Goal: Task Accomplishment & Management: Use online tool/utility

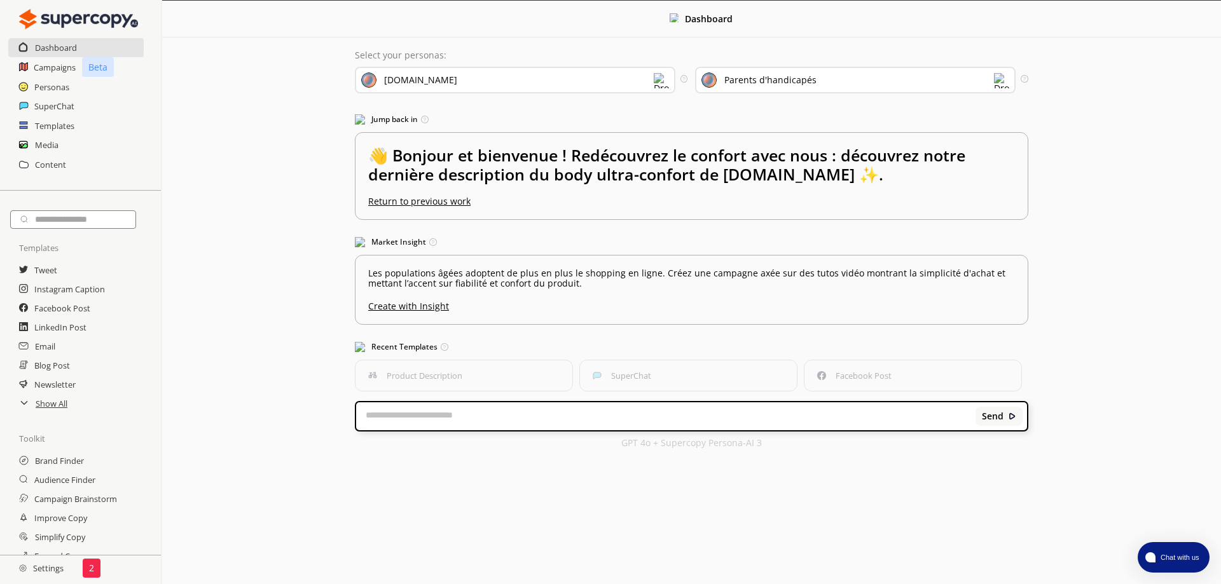
click at [598, 76] on div "[DOMAIN_NAME]" at bounding box center [515, 80] width 320 height 27
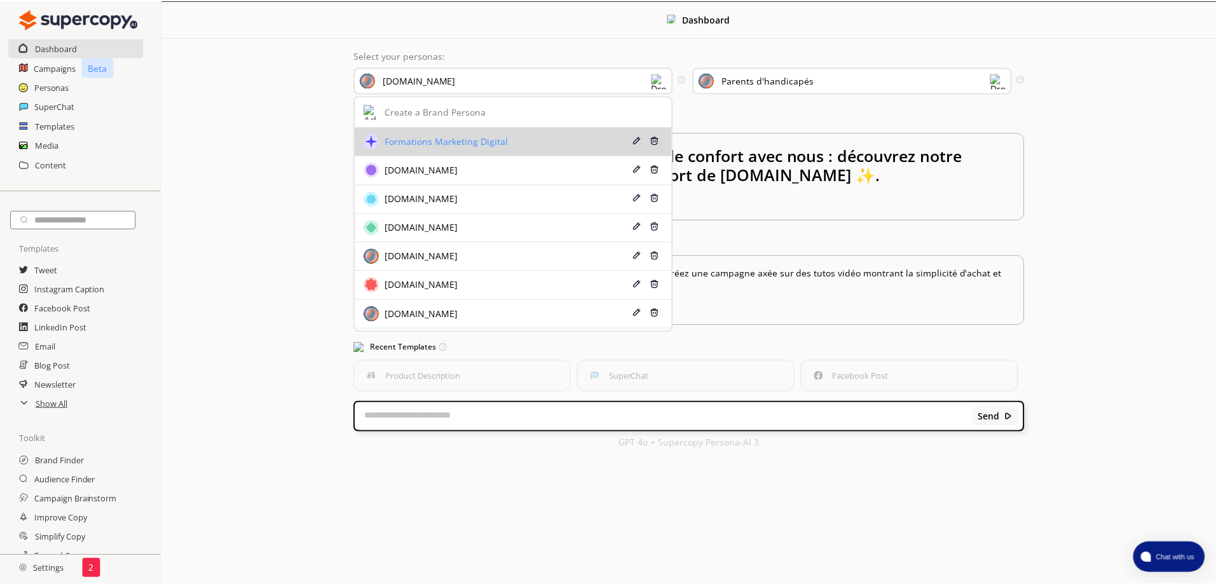
scroll to position [13, 0]
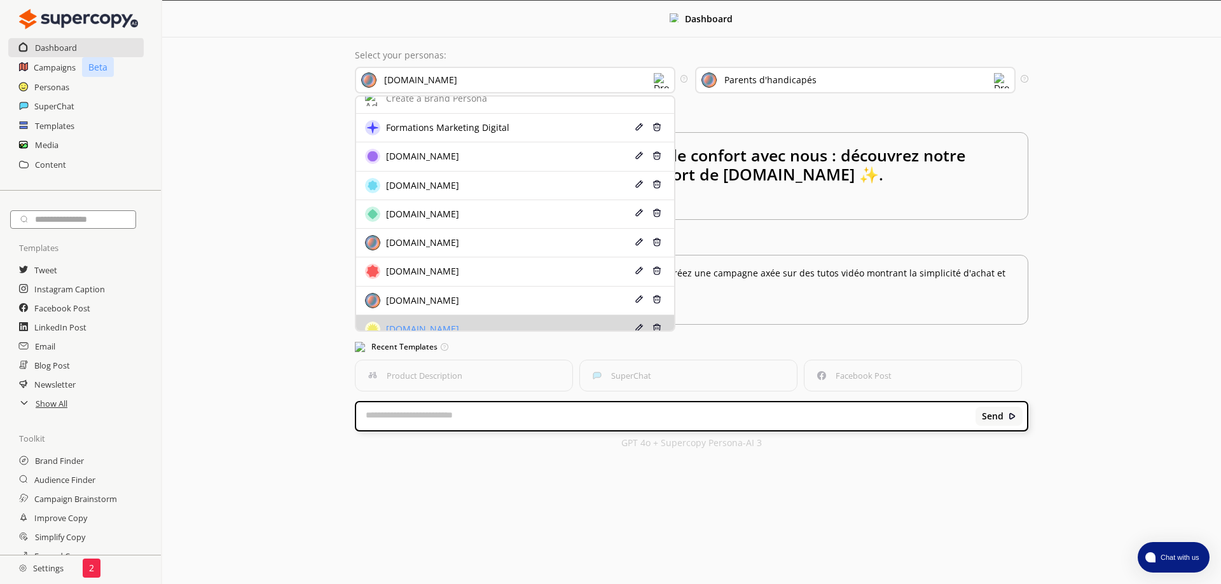
click at [546, 322] on div "[DOMAIN_NAME]" at bounding box center [488, 329] width 247 height 15
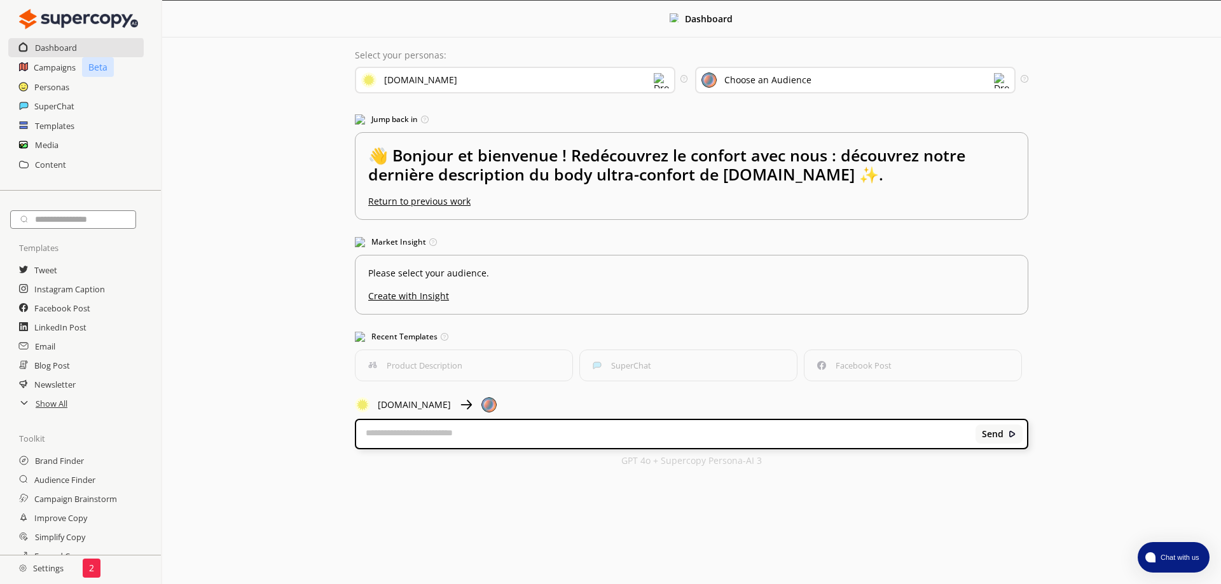
click at [824, 79] on div "Choose an Audience" at bounding box center [855, 80] width 320 height 27
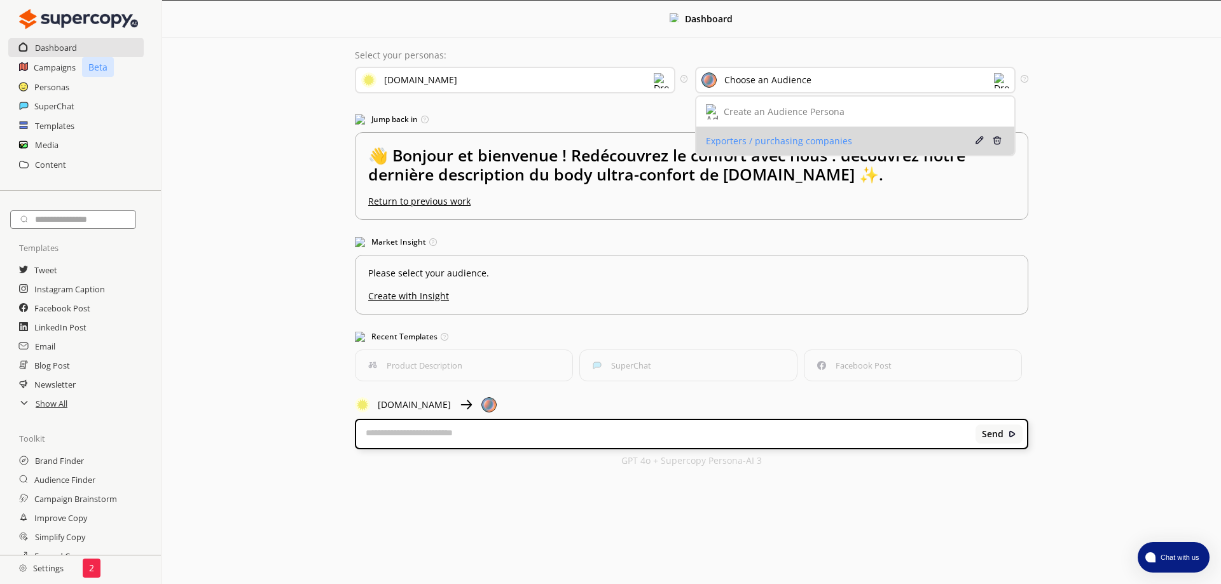
click at [815, 136] on div "Exporters / purchasing companies" at bounding box center [829, 141] width 247 height 10
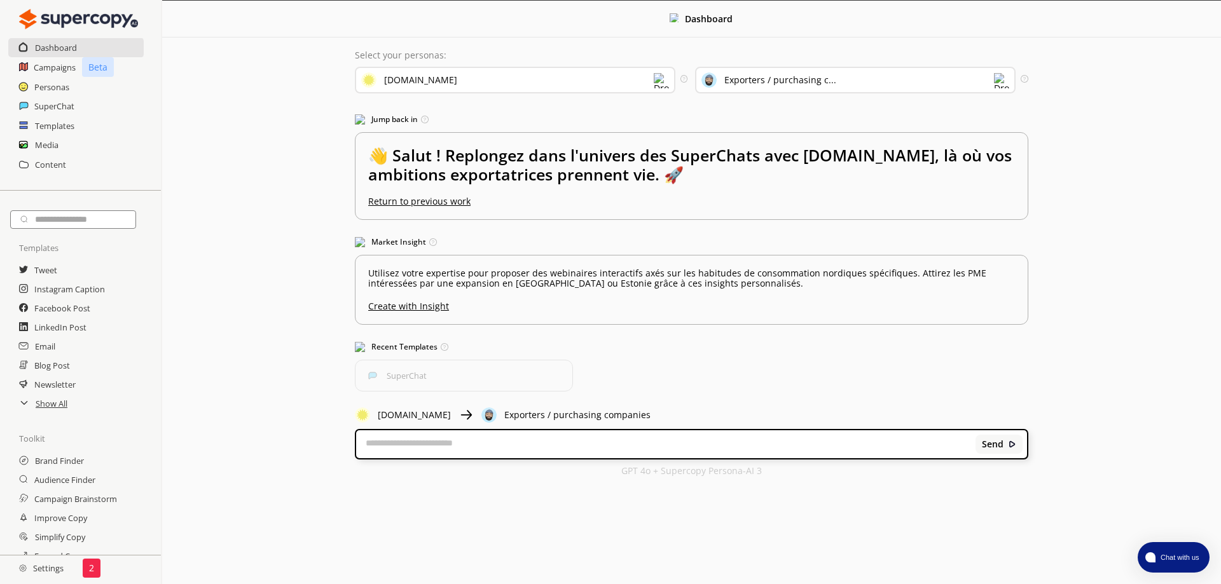
click at [438, 438] on textarea at bounding box center [665, 444] width 619 height 13
type textarea "*"
type textarea "**********"
click at [997, 439] on b "Send" at bounding box center [992, 444] width 22 height 10
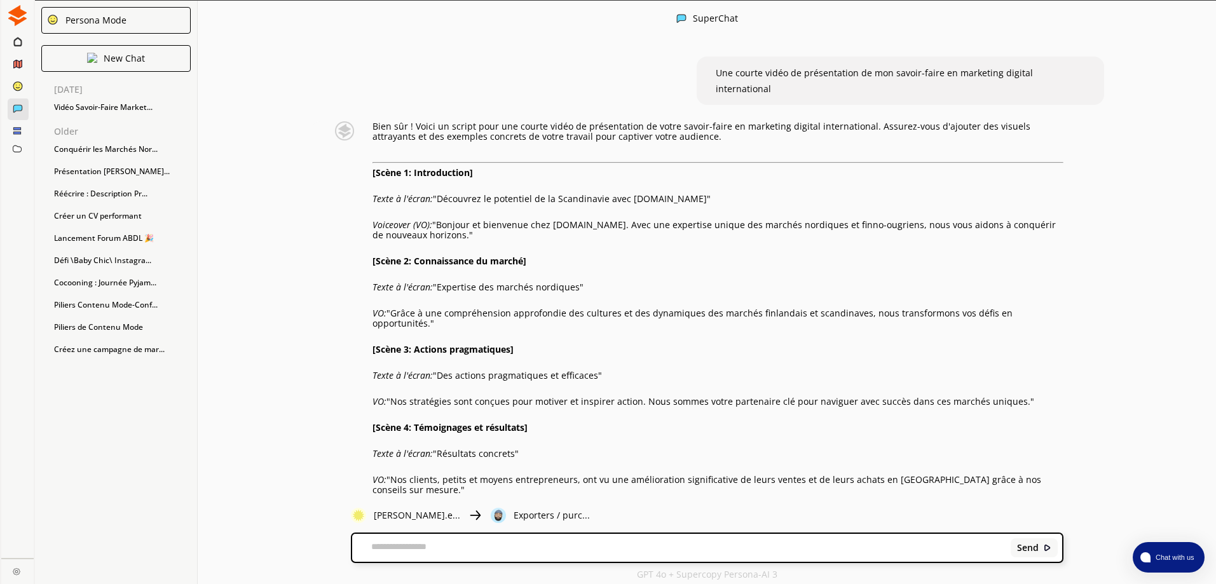
click at [16, 22] on img at bounding box center [17, 15] width 21 height 21
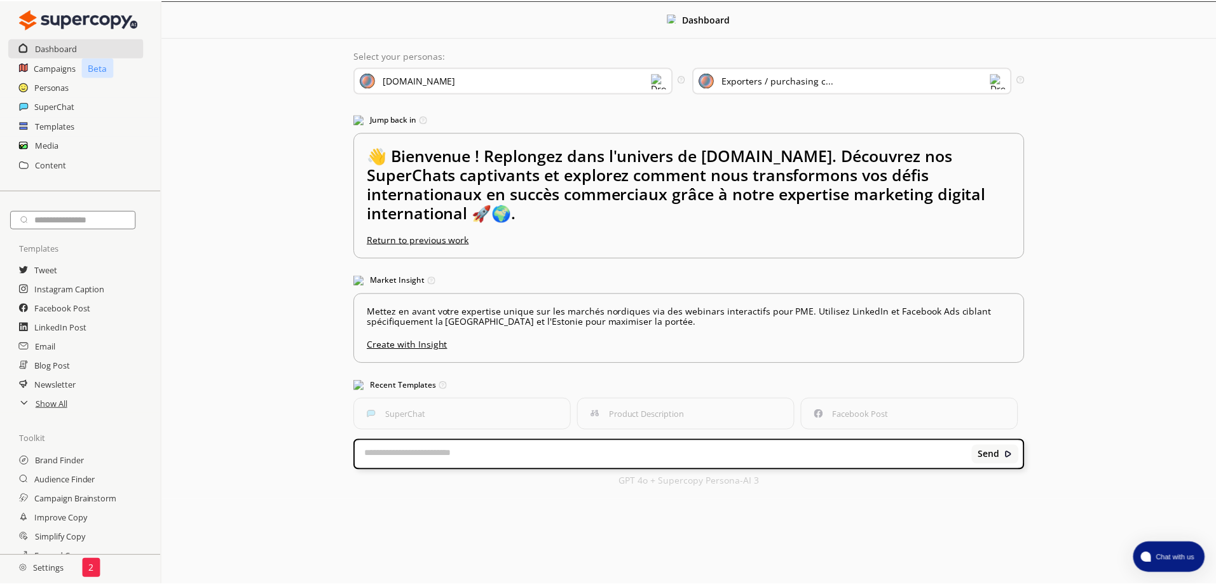
scroll to position [7, 0]
click at [51, 155] on h2 "Content" at bounding box center [50, 164] width 31 height 19
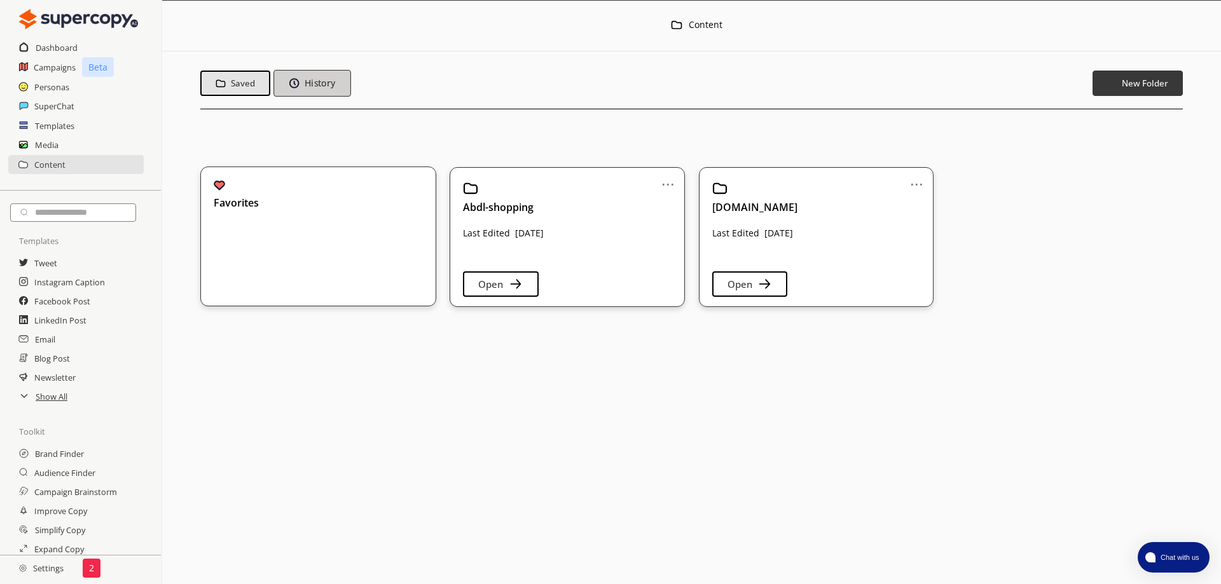
click at [310, 86] on b "History" at bounding box center [319, 84] width 31 height 12
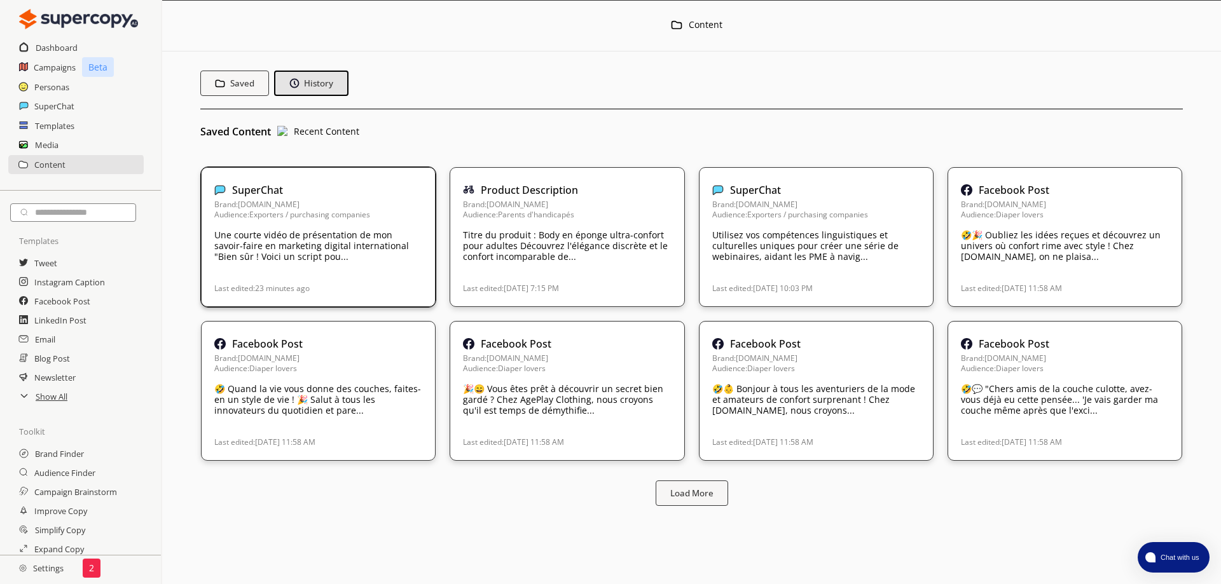
click at [310, 231] on p "Une courte vidéo de présentation de mon savoir-faire en marketing digital inter…" at bounding box center [318, 246] width 208 height 32
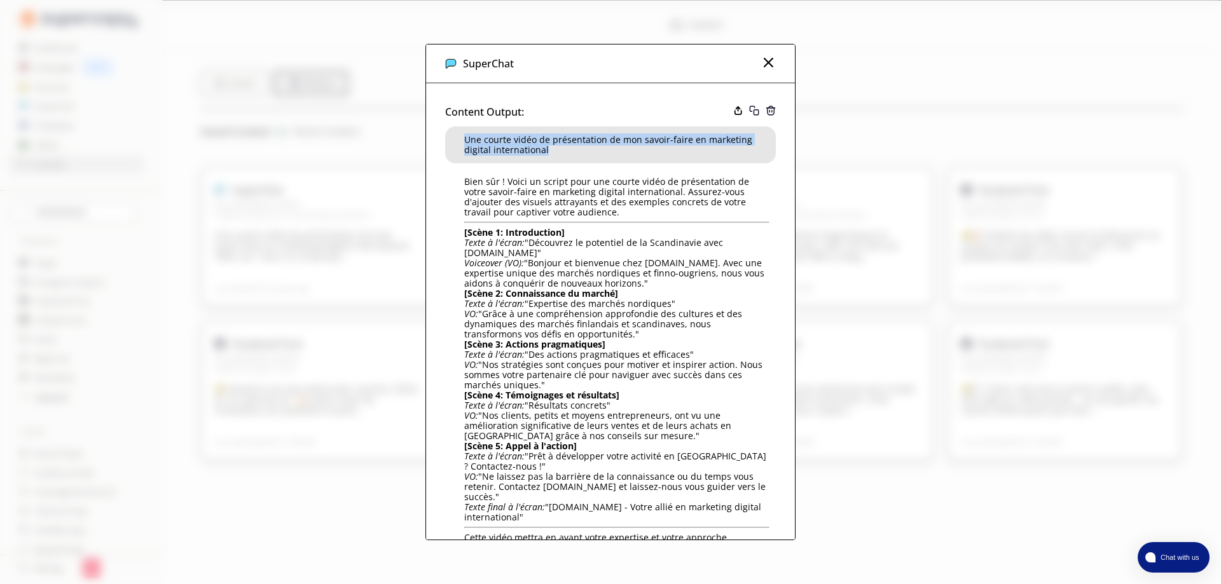
drag, startPoint x: 518, startPoint y: 163, endPoint x: 460, endPoint y: 149, distance: 59.5
click at [460, 149] on div "Une courte vidéo de présentation de mon savoir-faire en marketing digital inter…" at bounding box center [610, 145] width 331 height 37
copy span "Une courte vidéo de présentation de mon savoir-faire en marketing digital inter…"
click at [771, 70] on img at bounding box center [767, 62] width 15 height 15
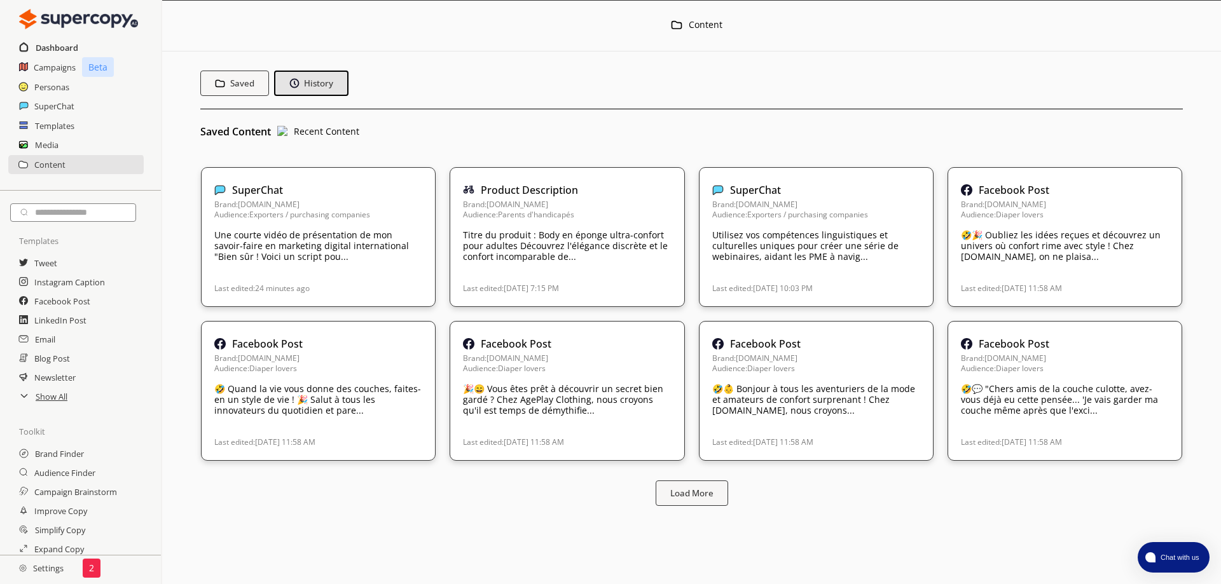
click at [45, 48] on h2 "Dashboard" at bounding box center [57, 47] width 43 height 19
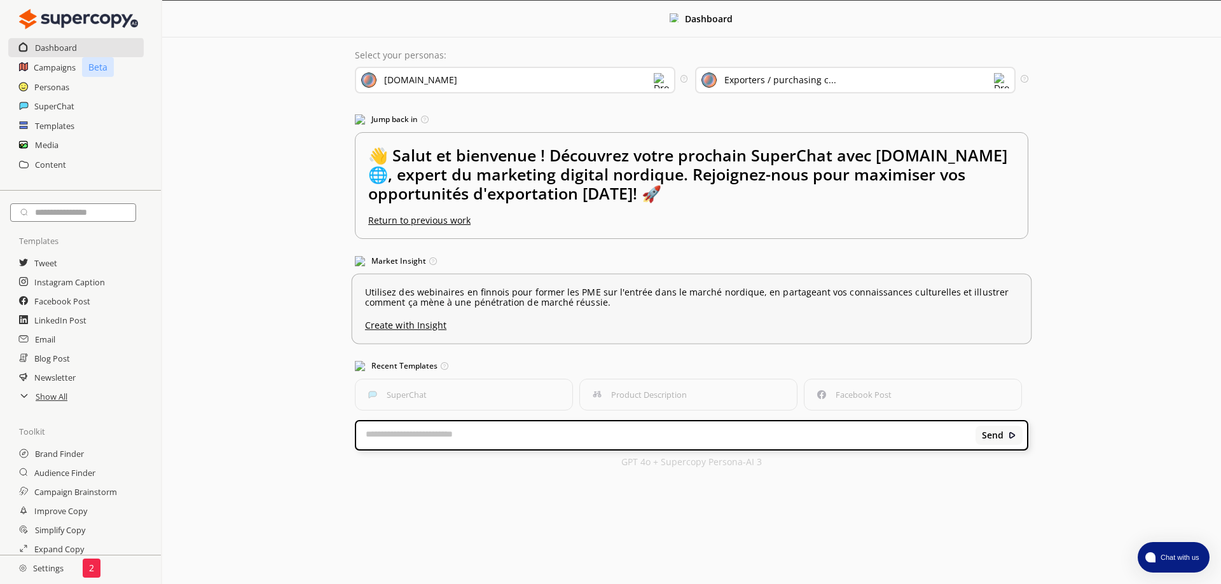
click at [427, 314] on u "Create with Insight" at bounding box center [691, 322] width 653 height 17
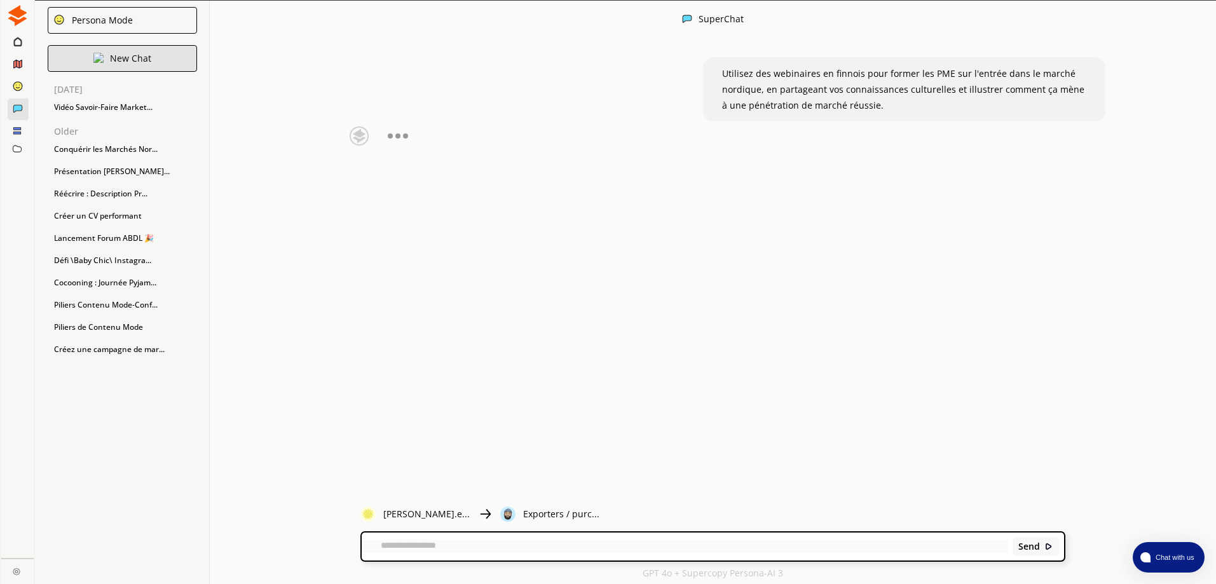
click at [159, 60] on div "New Chat" at bounding box center [122, 58] width 149 height 27
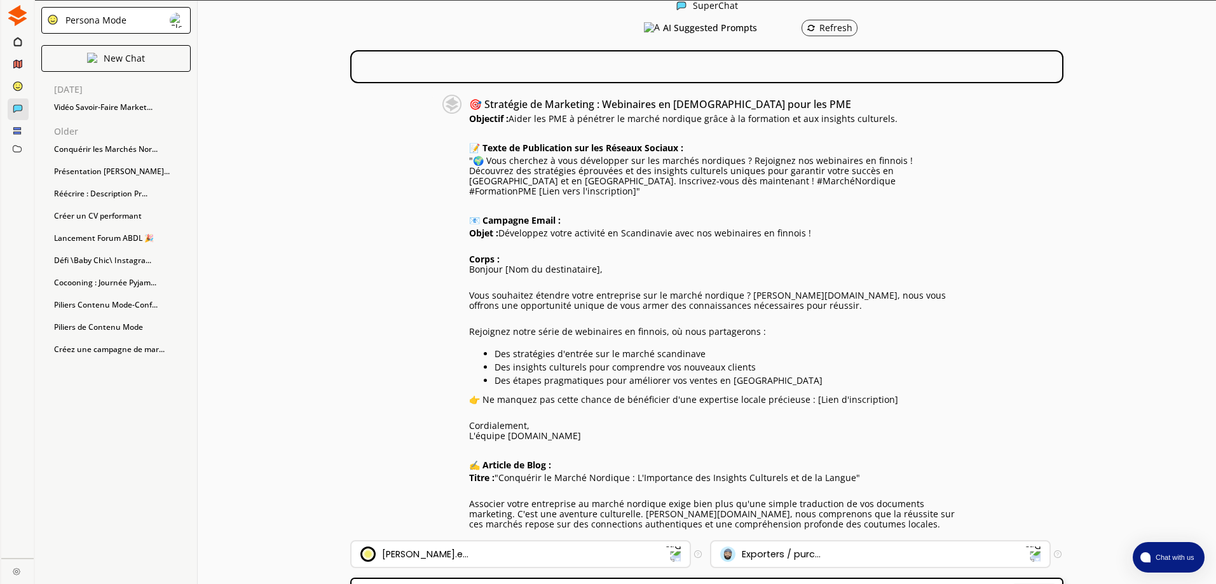
click at [642, 67] on div at bounding box center [706, 66] width 713 height 33
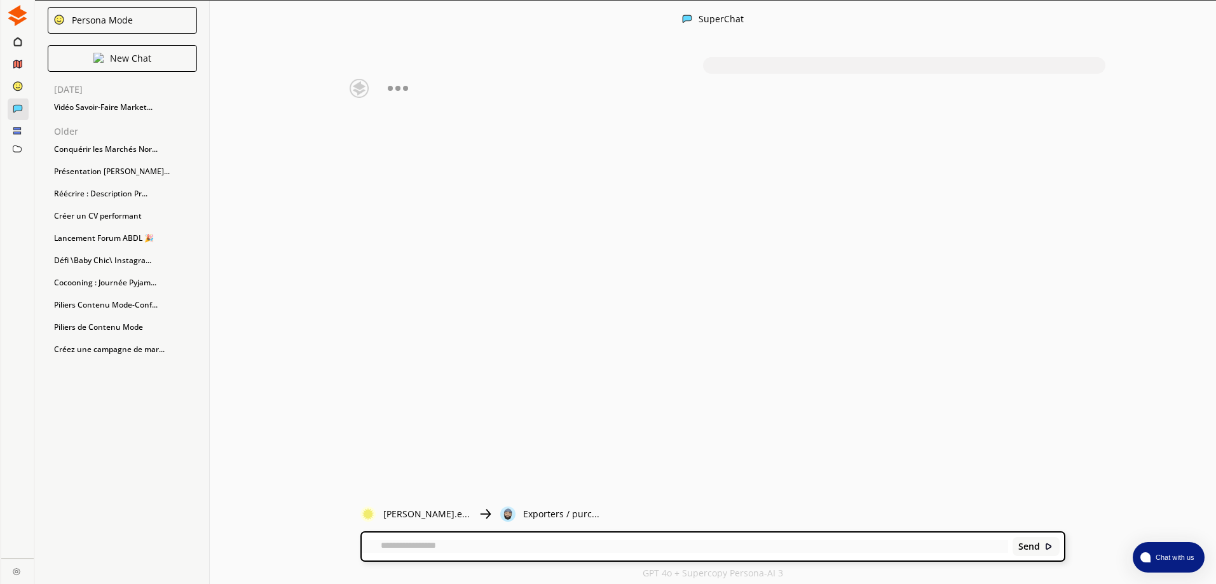
click at [119, 20] on div "Persona Mode" at bounding box center [99, 20] width 65 height 10
click at [15, 20] on img at bounding box center [17, 15] width 21 height 21
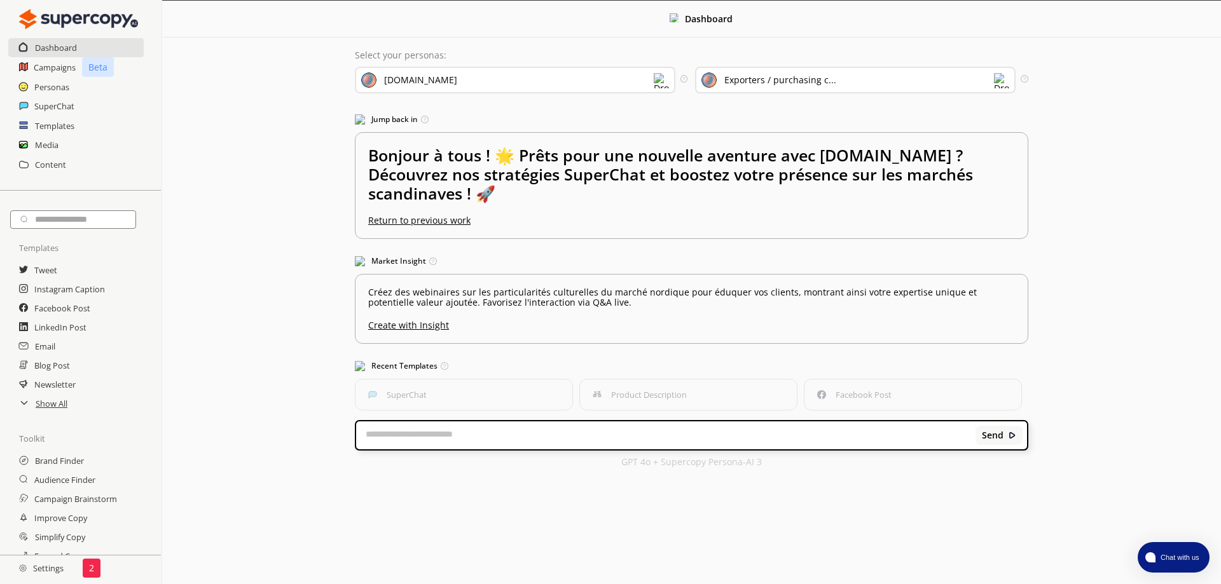
click at [413, 429] on textarea at bounding box center [665, 435] width 619 height 13
paste textarea "**********"
type textarea "**********"
click at [57, 82] on h2 "Personas" at bounding box center [52, 87] width 36 height 19
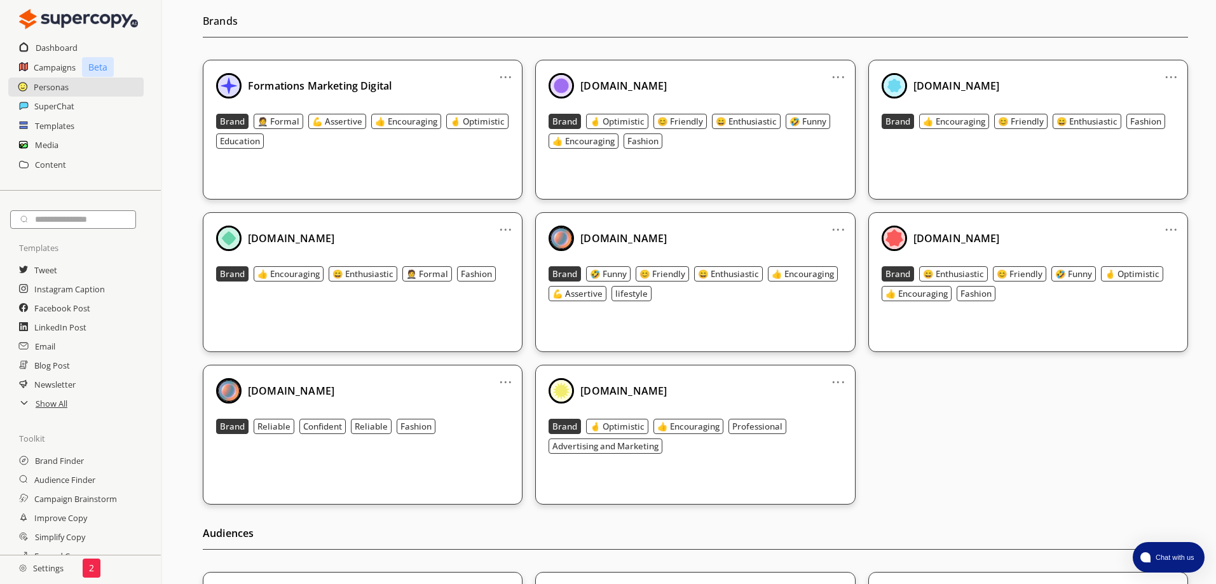
scroll to position [124, 0]
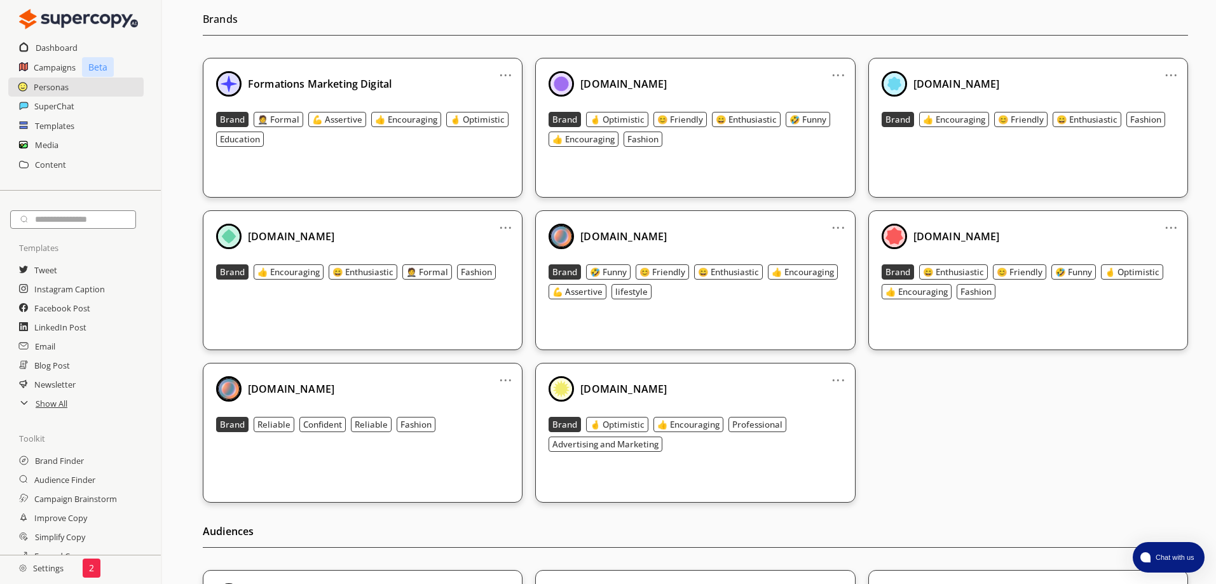
click at [838, 375] on link "..." at bounding box center [838, 375] width 13 height 10
click at [826, 393] on li "Edit" at bounding box center [823, 402] width 74 height 24
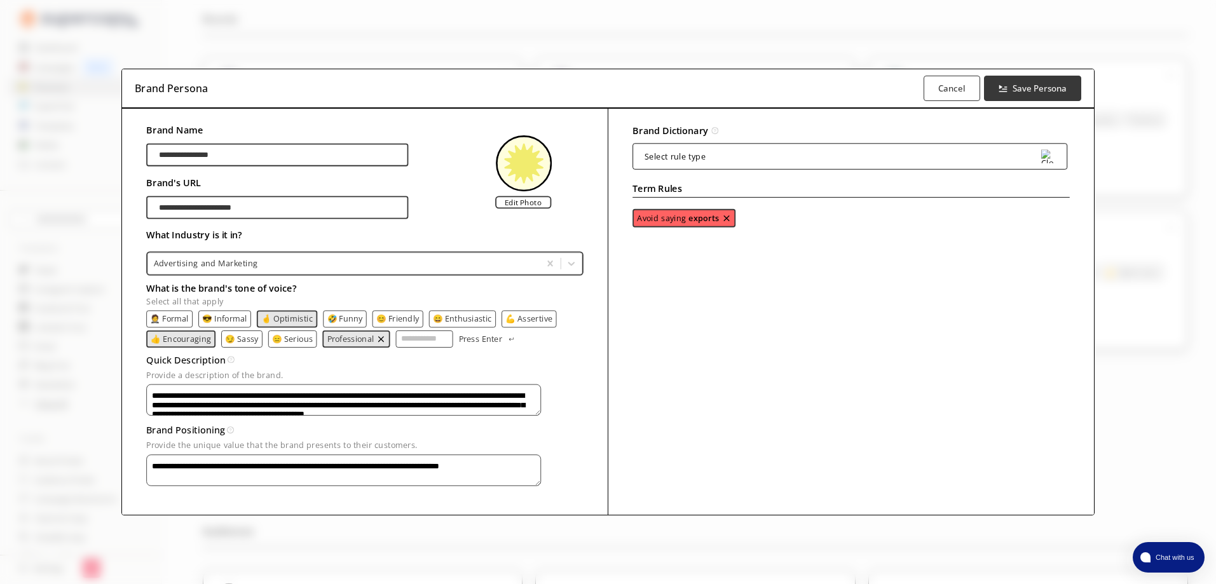
click at [394, 399] on textarea "**********" at bounding box center [343, 400] width 395 height 32
click at [98, 411] on div "**********" at bounding box center [608, 292] width 1216 height 584
click at [332, 390] on textarea "**********" at bounding box center [343, 400] width 395 height 32
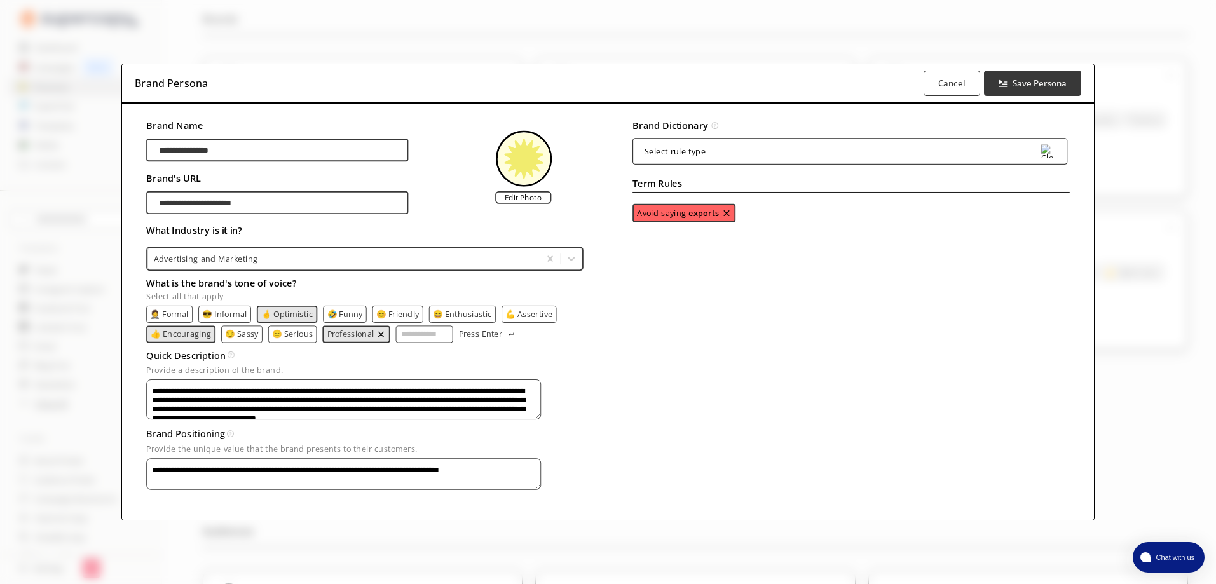
type textarea "**********"
click at [155, 458] on textarea "**********" at bounding box center [343, 474] width 395 height 32
type textarea "**********"
click at [1047, 154] on img at bounding box center [1048, 151] width 14 height 14
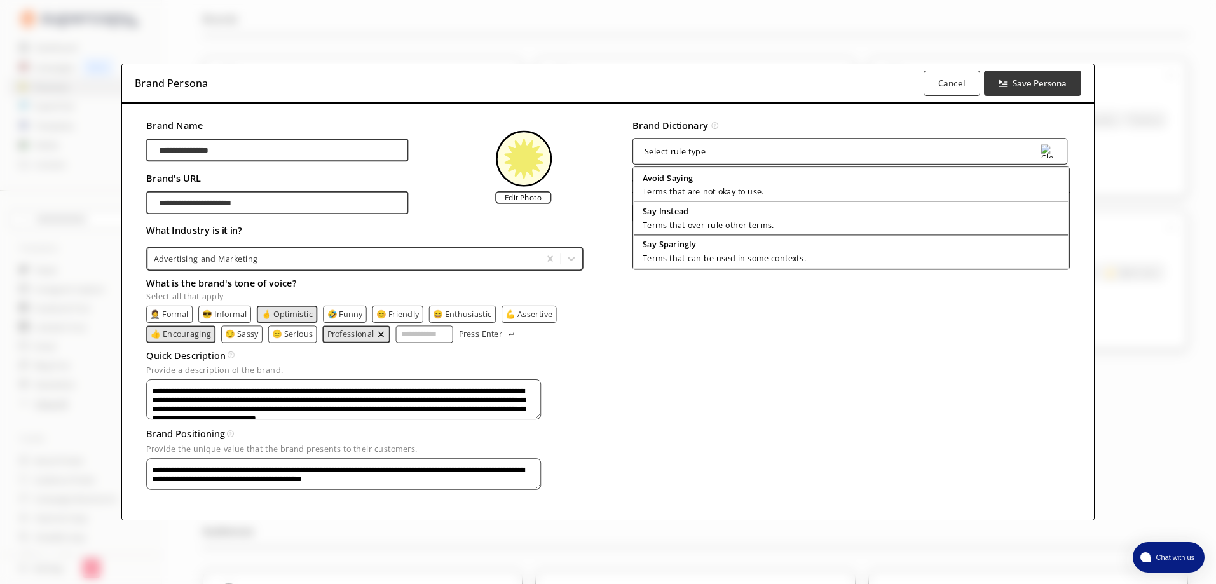
click at [1008, 157] on div "Select rule type" at bounding box center [850, 151] width 435 height 26
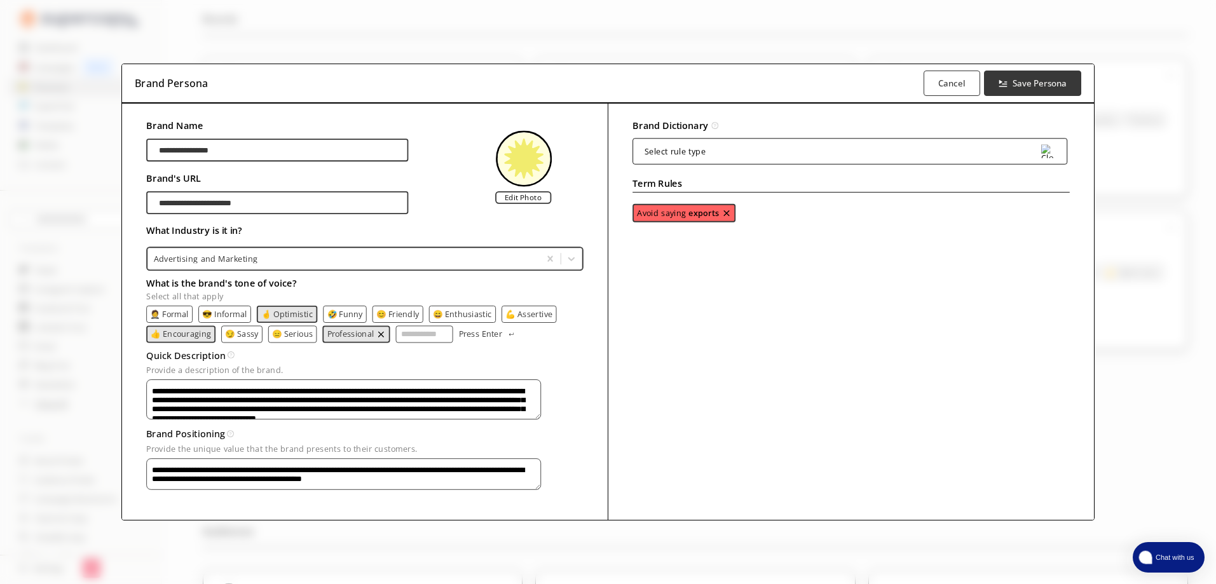
click at [1174, 562] on button "Chat with us" at bounding box center [1169, 557] width 72 height 31
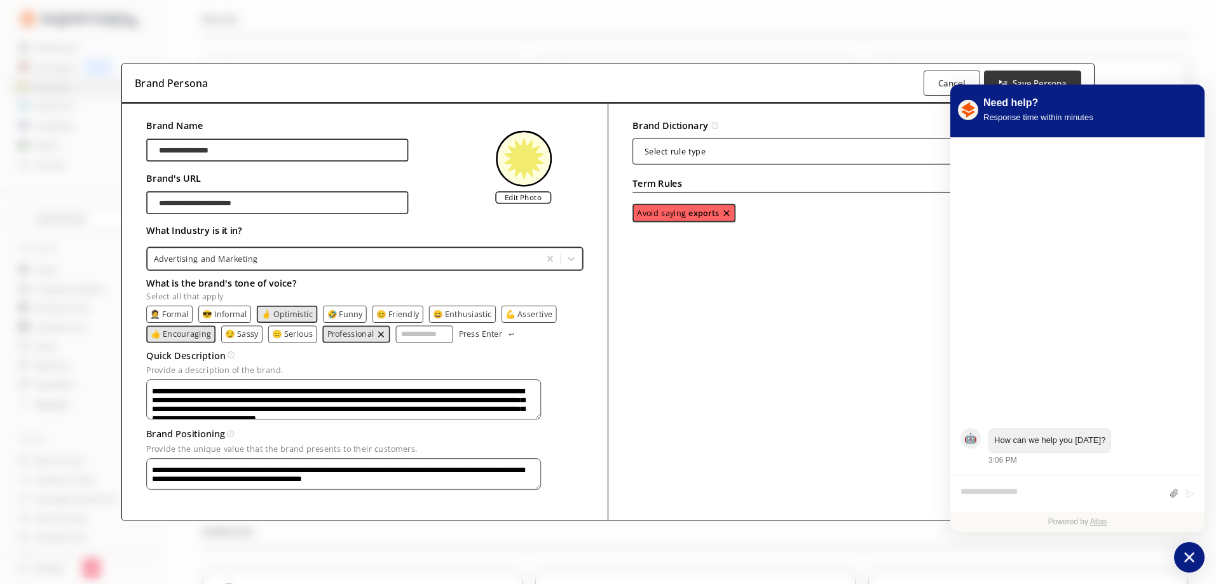
click at [1193, 560] on icon "atlas-launcher" at bounding box center [1190, 558] width 18 height 18
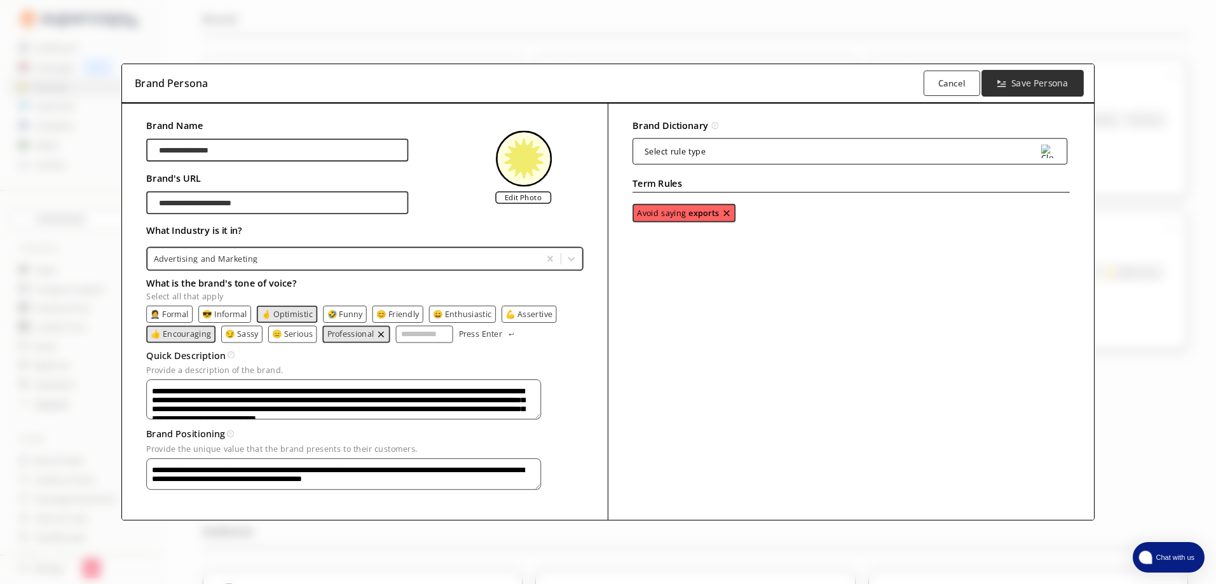
click at [1057, 90] on b "Save Persona" at bounding box center [1040, 84] width 57 height 12
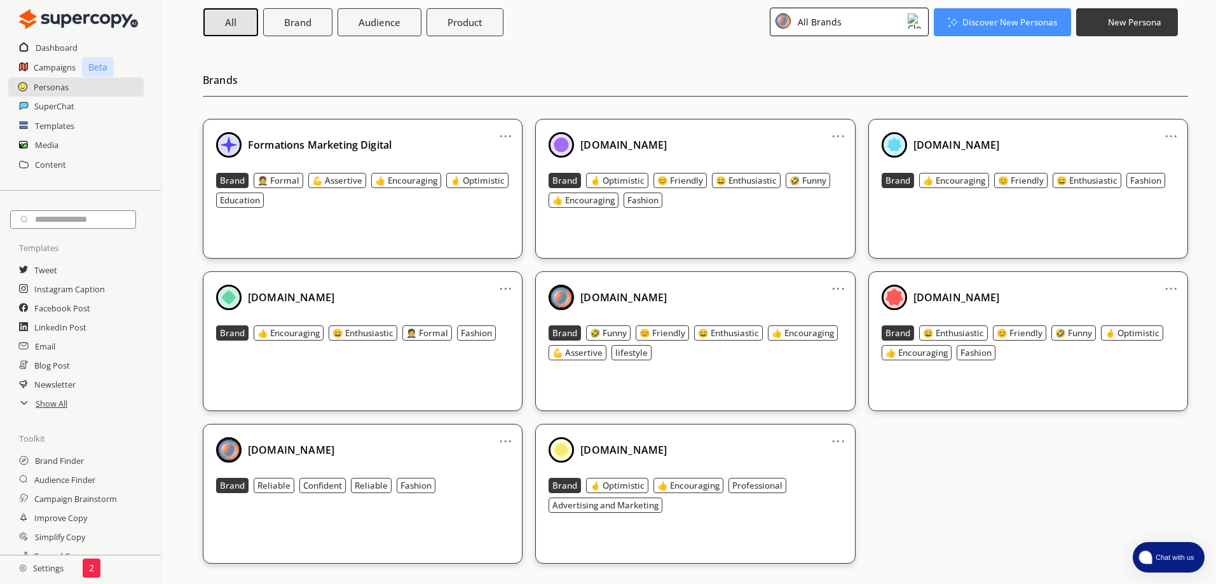
scroll to position [0, 0]
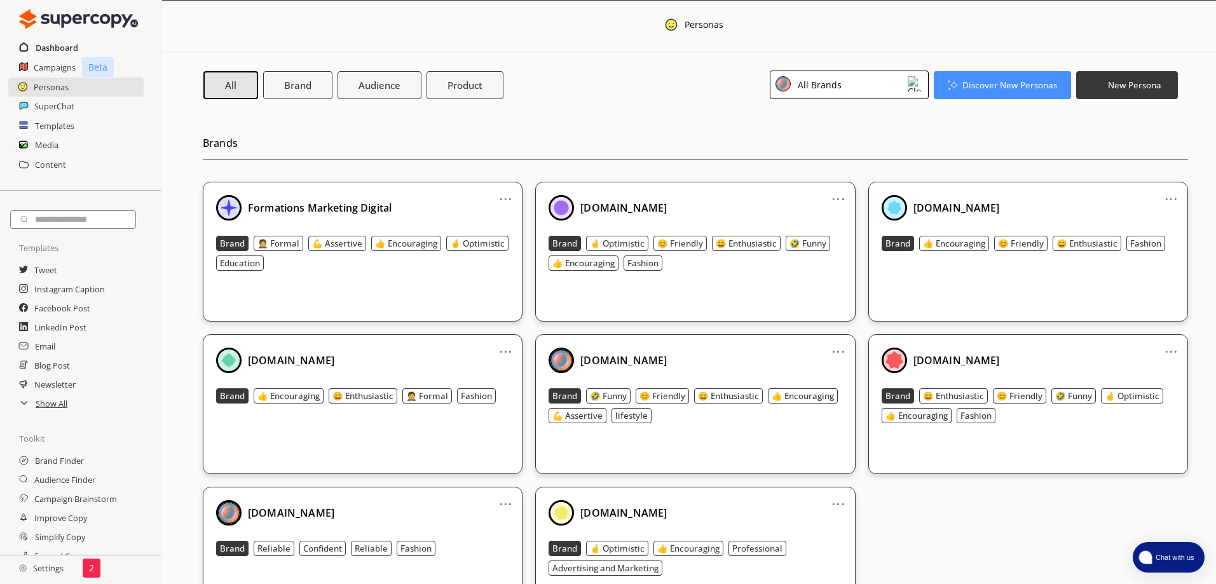
click at [60, 41] on h2 "Dashboard" at bounding box center [57, 47] width 43 height 19
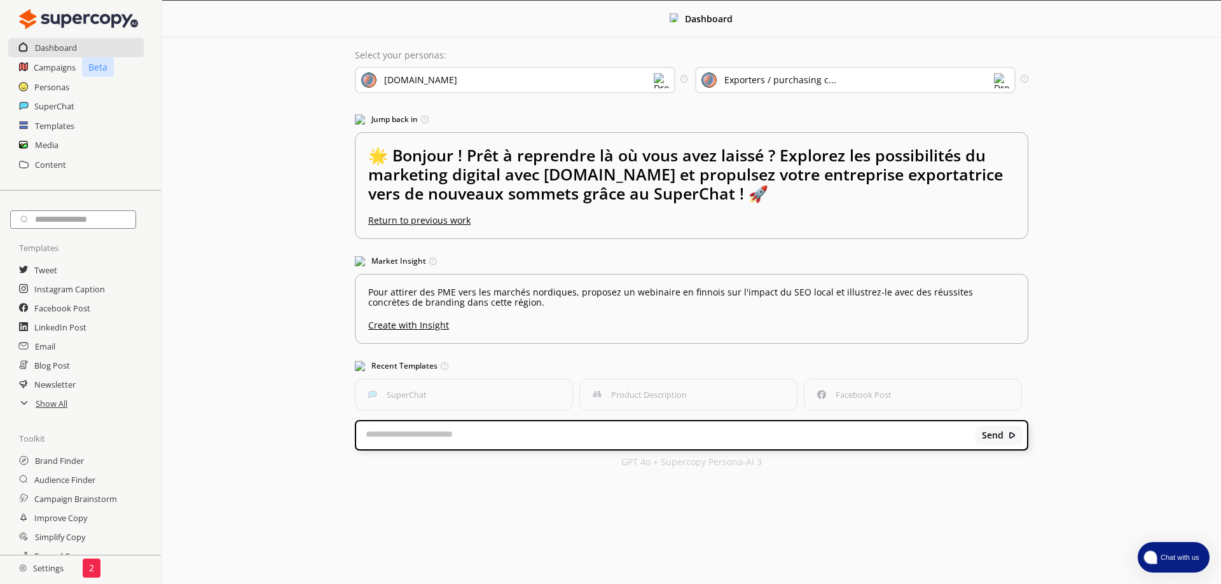
click at [541, 429] on textarea at bounding box center [665, 435] width 619 height 13
type textarea "*"
type textarea "**********"
click at [997, 430] on b "Send" at bounding box center [992, 435] width 22 height 10
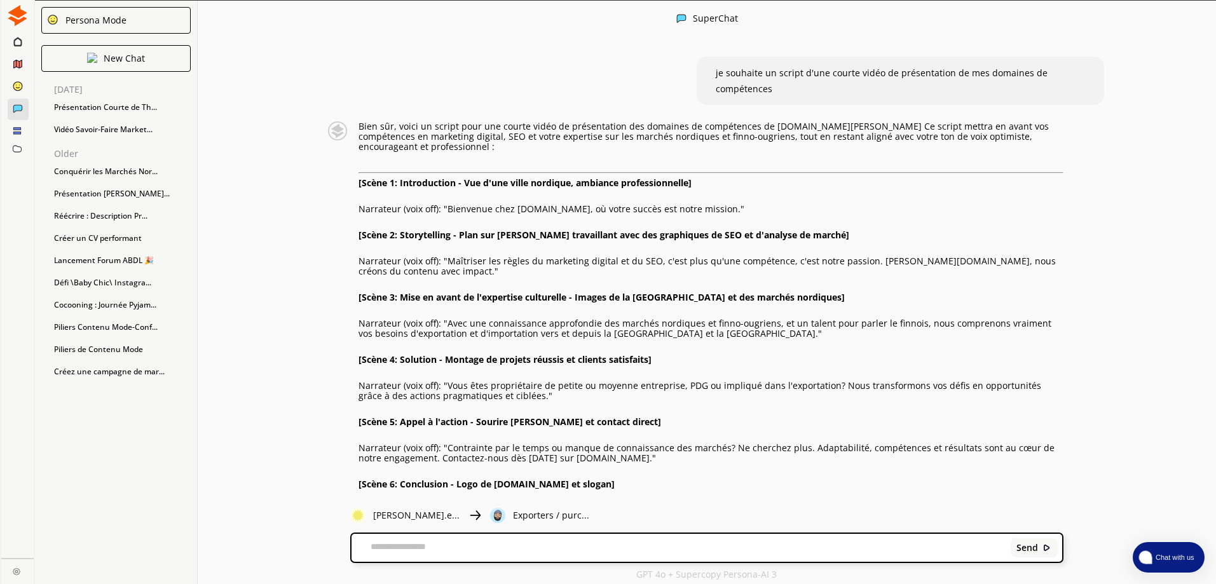
click at [521, 550] on textarea at bounding box center [679, 548] width 655 height 13
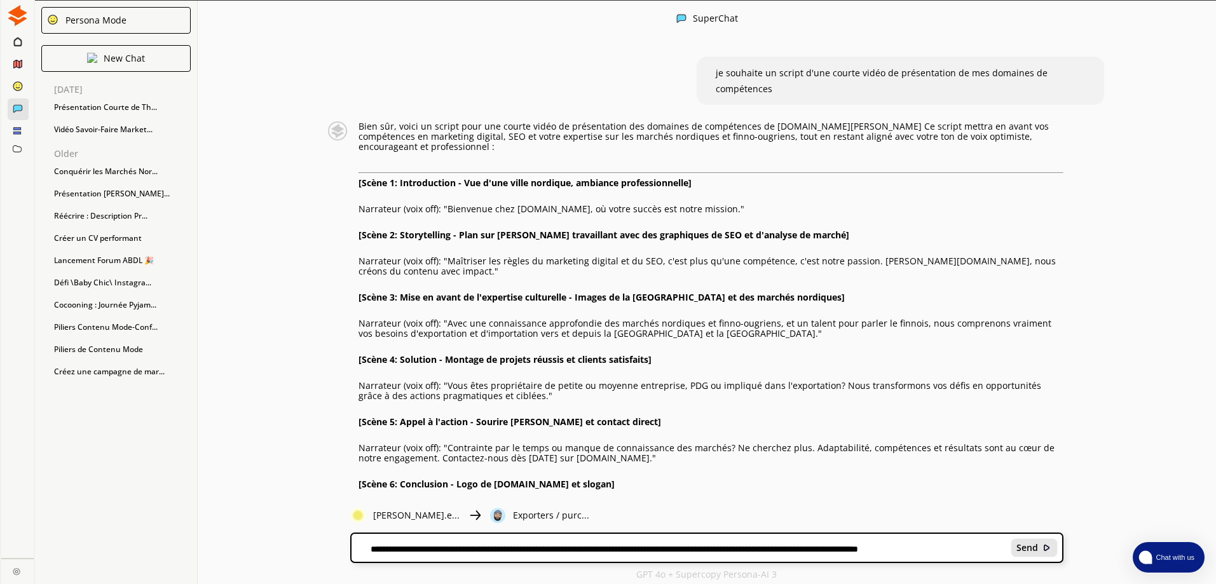
type textarea "**********"
click at [1040, 549] on div "Send" at bounding box center [1034, 548] width 47 height 19
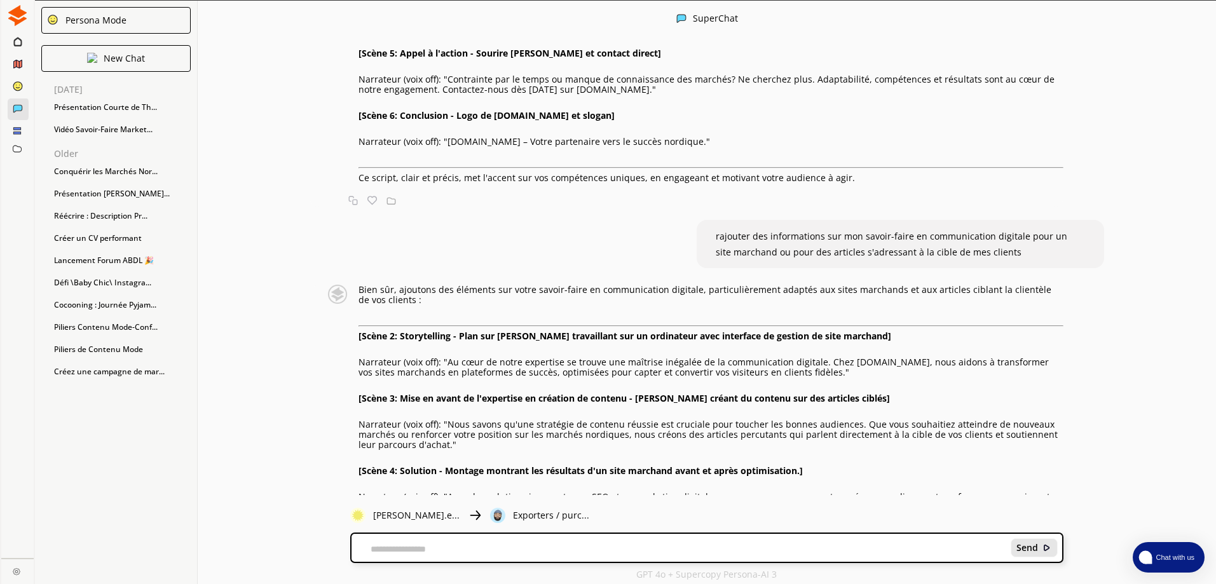
scroll to position [1, 0]
click at [461, 561] on div "Send" at bounding box center [707, 547] width 710 height 28
click at [473, 546] on textarea at bounding box center [679, 549] width 655 height 10
type textarea "**********"
click at [1036, 555] on div "Send" at bounding box center [1034, 547] width 47 height 19
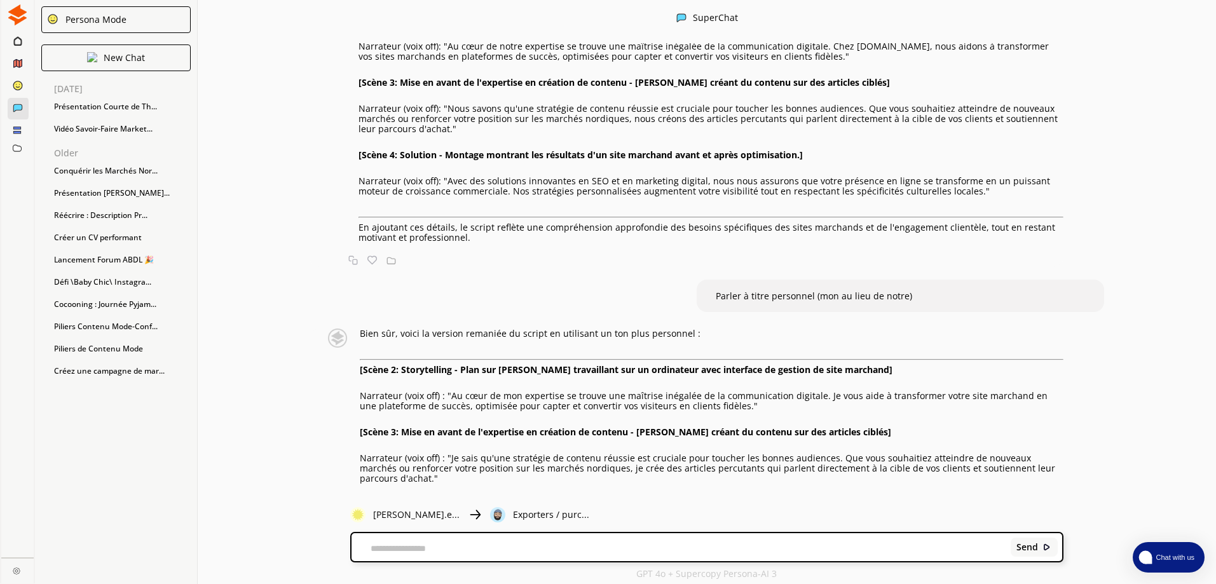
click at [1135, 113] on div "je souhaite un script d'une courte vidéo de présentation de mes domaines de com…" at bounding box center [707, 268] width 1019 height 451
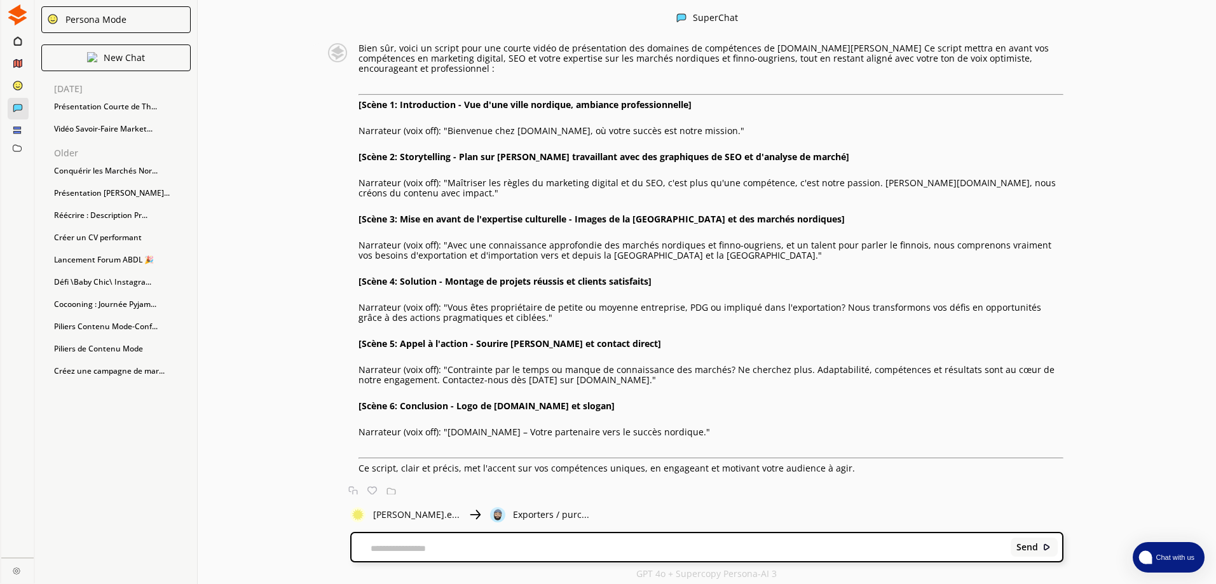
scroll to position [74, 0]
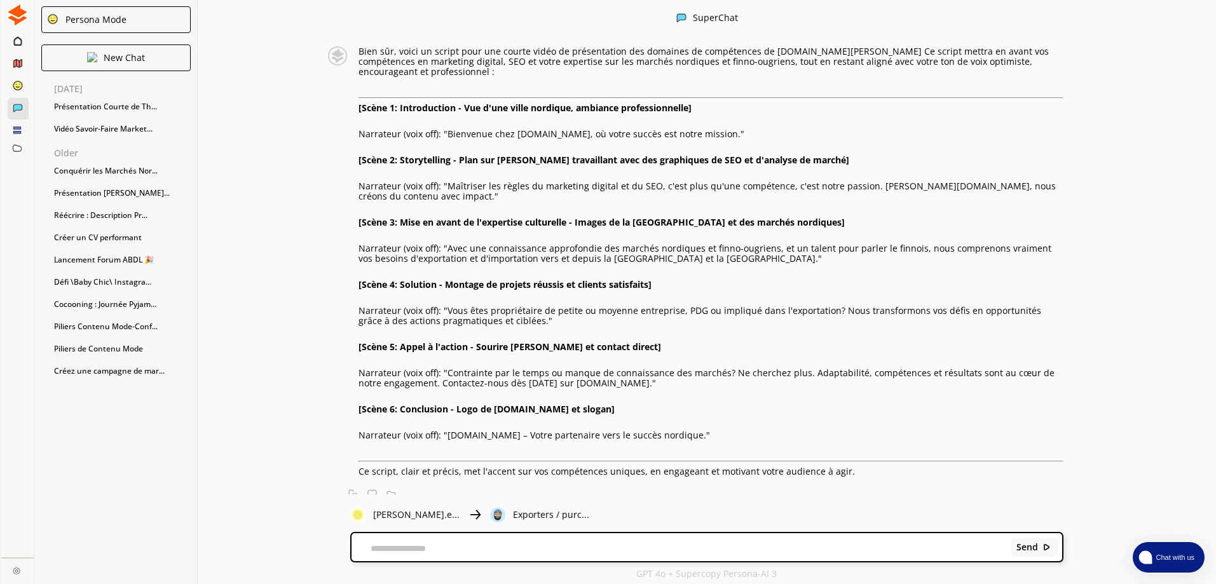
drag, startPoint x: 360, startPoint y: 312, endPoint x: 698, endPoint y: 398, distance: 348.5
click at [698, 398] on div "Bien sûr, voici un script pour une courte vidéo de présentation des domaines de…" at bounding box center [692, 261] width 741 height 430
copy div "[Scène 5: Appel à l'action - Sourire [PERSON_NAME] et contact direct] Narrateur…"
click at [1106, 409] on div "je souhaite un script d'une courte vidéo de présentation de mes domaines de com…" at bounding box center [707, 268] width 1019 height 451
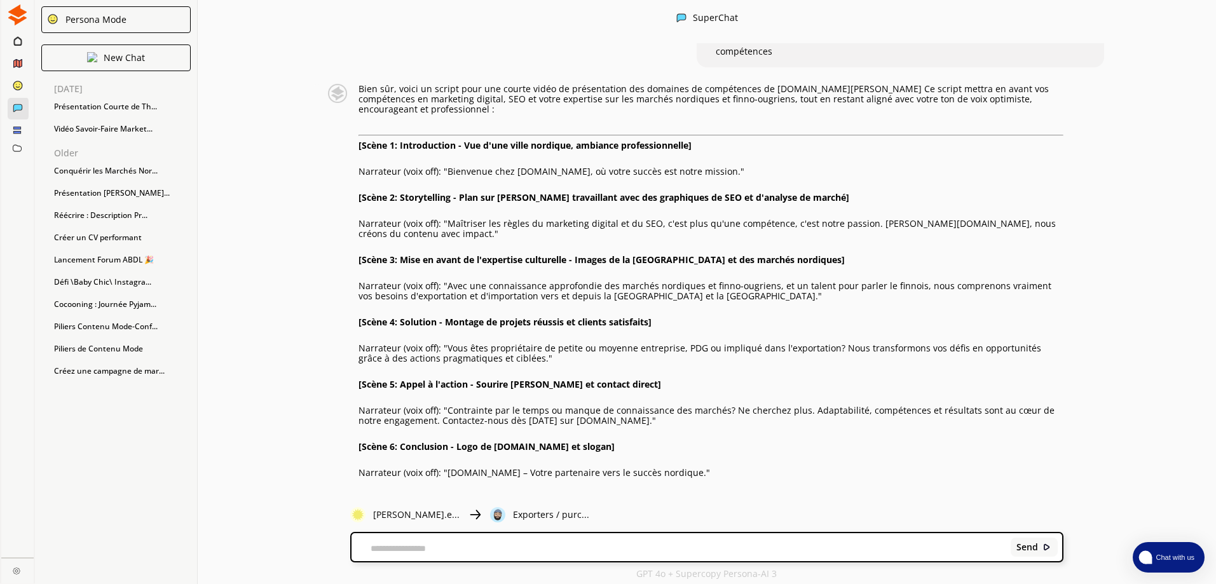
scroll to position [0, 0]
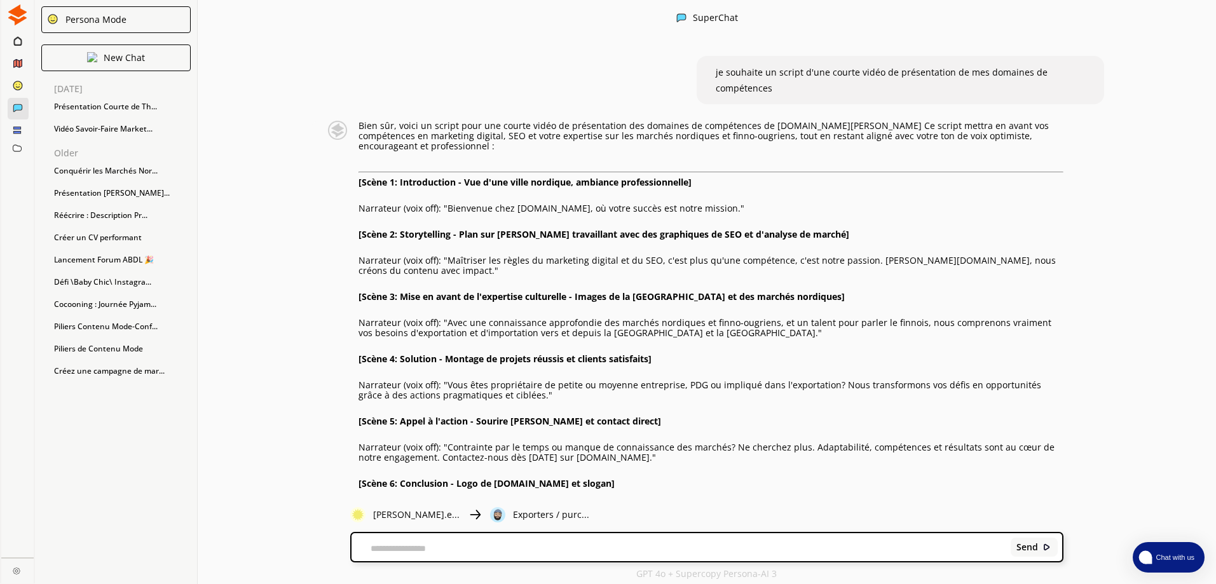
click at [708, 203] on p "Narrateur (voix off): "Bienvenue chez [DOMAIN_NAME], où votre succès est notre …" at bounding box center [711, 208] width 705 height 10
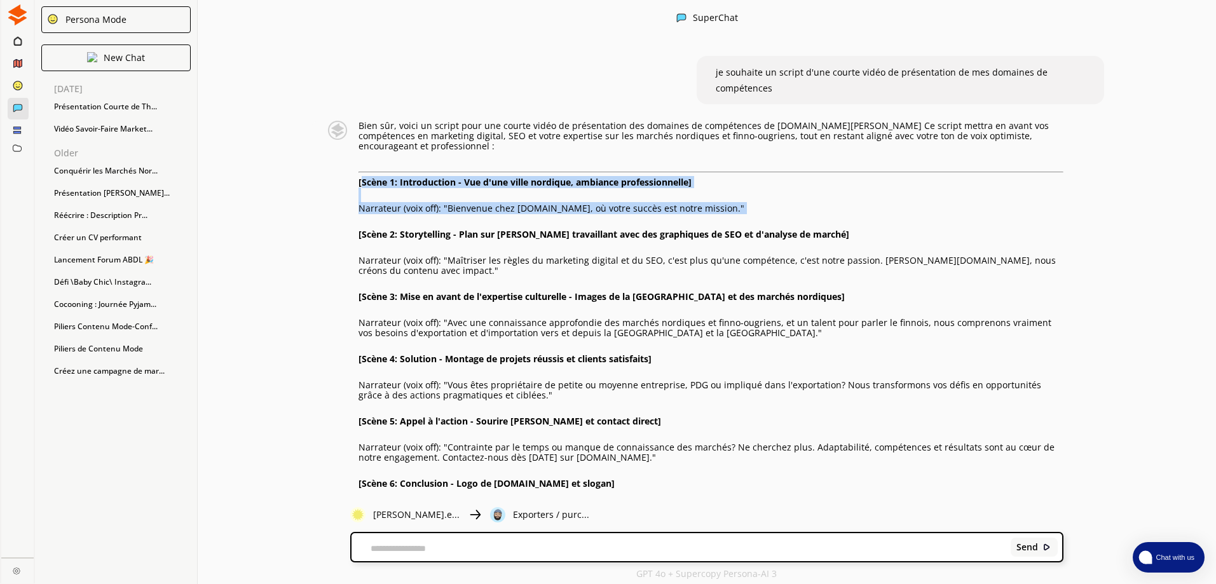
drag, startPoint x: 366, startPoint y: 170, endPoint x: 714, endPoint y: 205, distance: 349.5
click at [714, 205] on div "Bien sûr, voici un script pour une courte vidéo de présentation des domaines de…" at bounding box center [711, 336] width 705 height 430
copy div "Scène 1: Introduction - Vue d'une ville nordique, ambiance professionnelle] Nar…"
